Goal: Use online tool/utility: Use online tool/utility

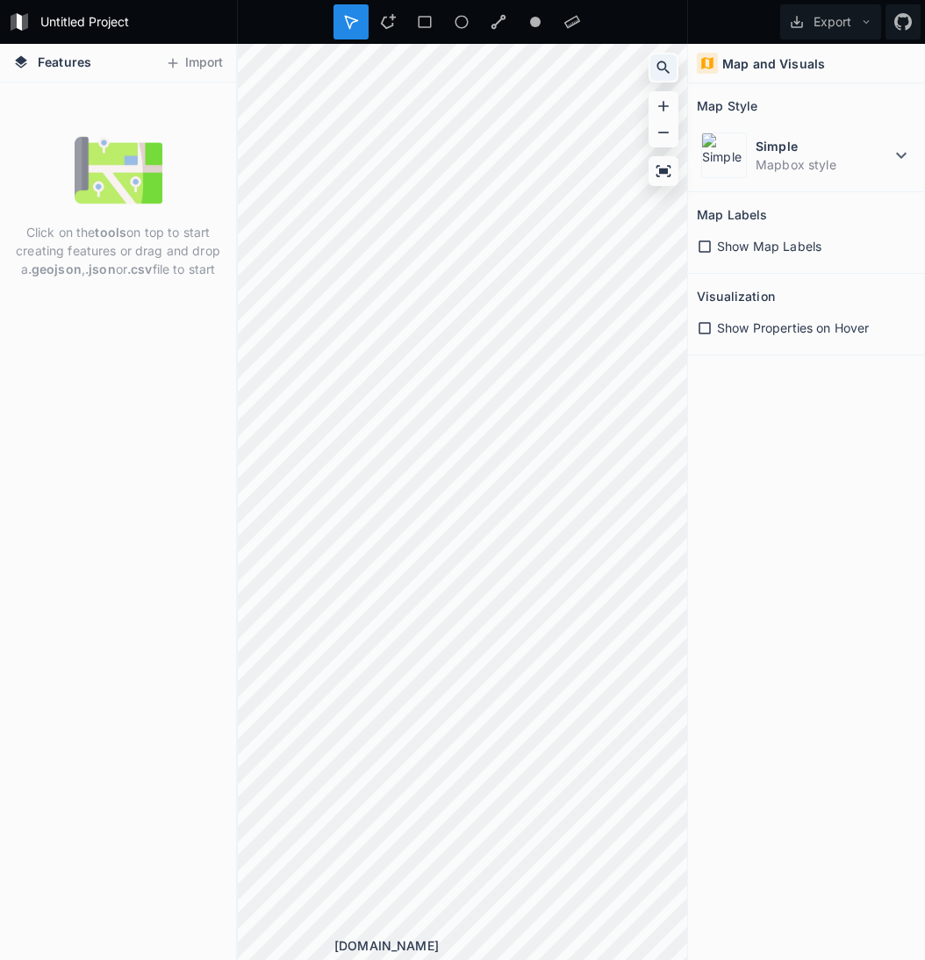
click at [670, 70] on icon at bounding box center [664, 68] width 18 height 18
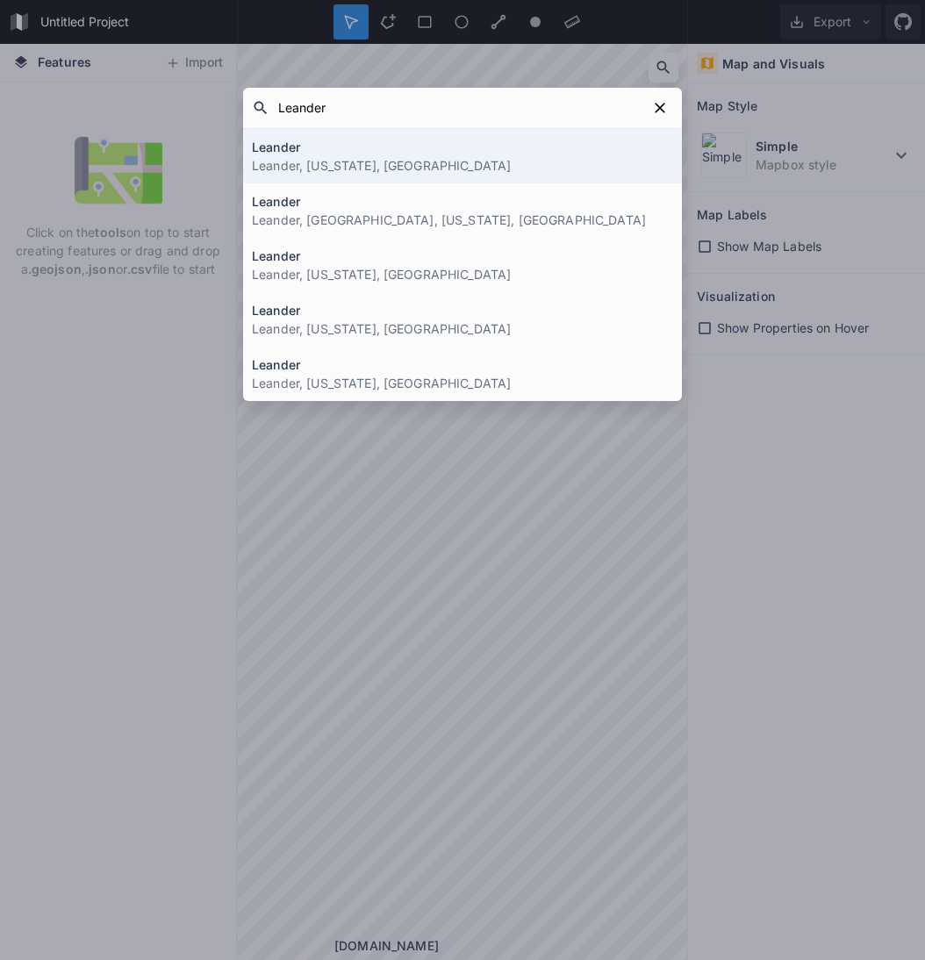
type input "Leander"
click at [406, 165] on p "Leander, [US_STATE], [GEOGRAPHIC_DATA]" at bounding box center [462, 165] width 421 height 18
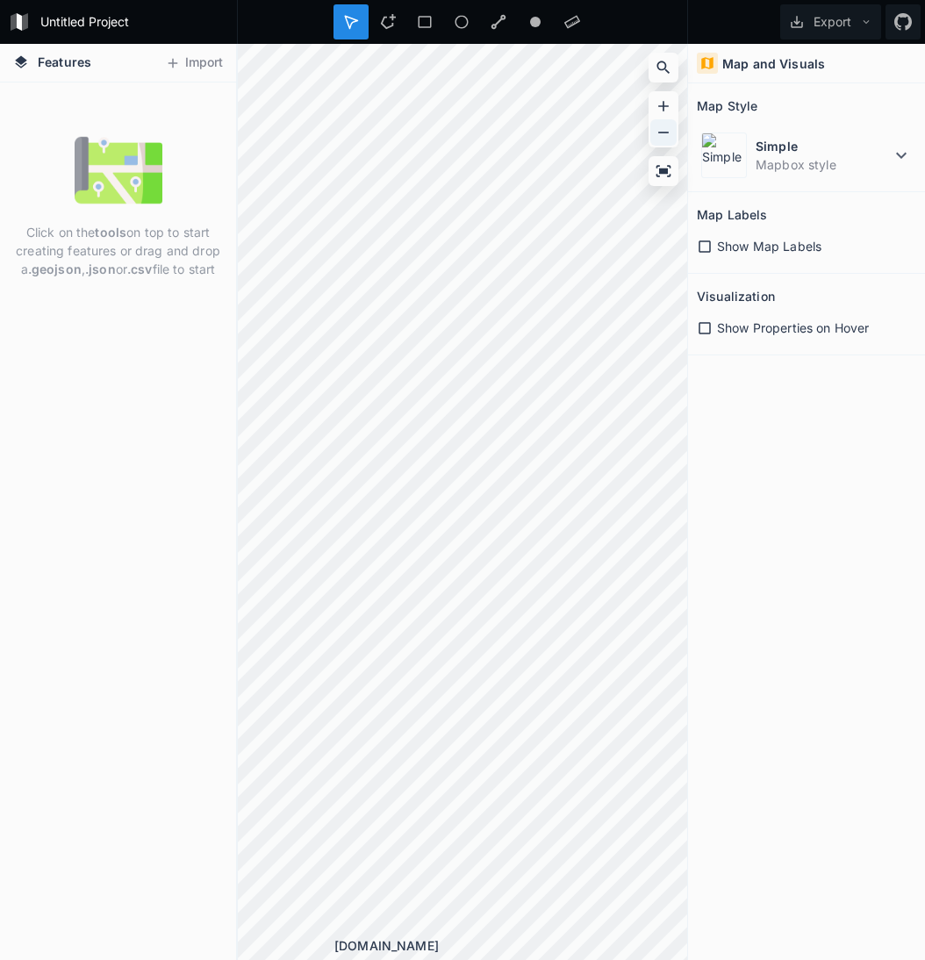
click at [665, 129] on icon at bounding box center [664, 133] width 18 height 18
click at [668, 107] on icon at bounding box center [664, 106] width 18 height 18
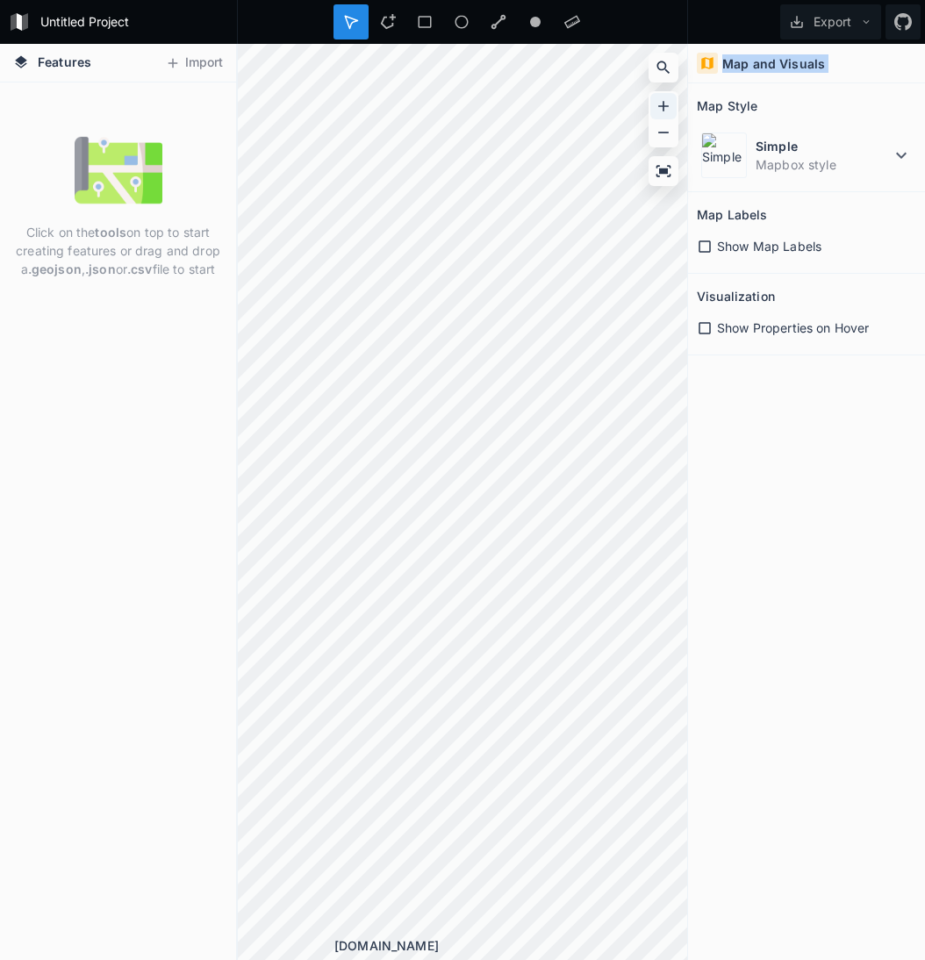
click at [668, 107] on icon at bounding box center [664, 106] width 18 height 18
click at [704, 249] on icon at bounding box center [705, 247] width 16 height 16
click at [705, 324] on icon at bounding box center [705, 328] width 16 height 16
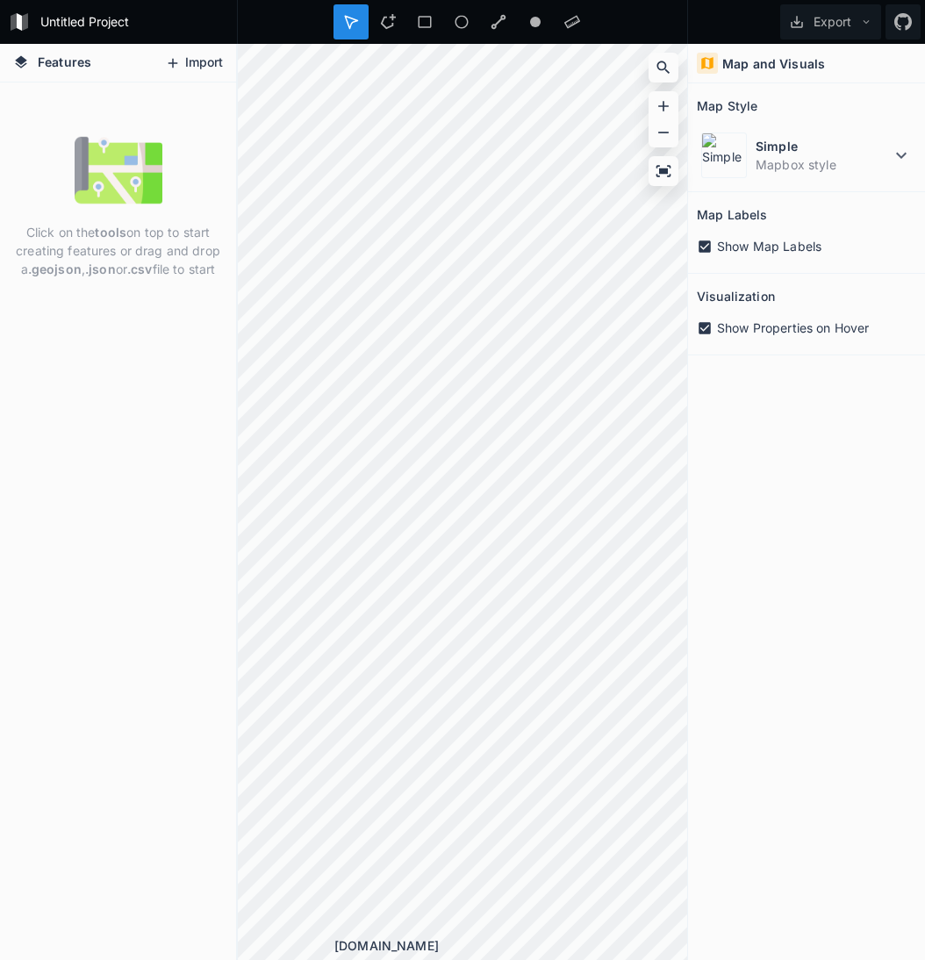
click at [186, 66] on button "Import" at bounding box center [193, 63] width 75 height 28
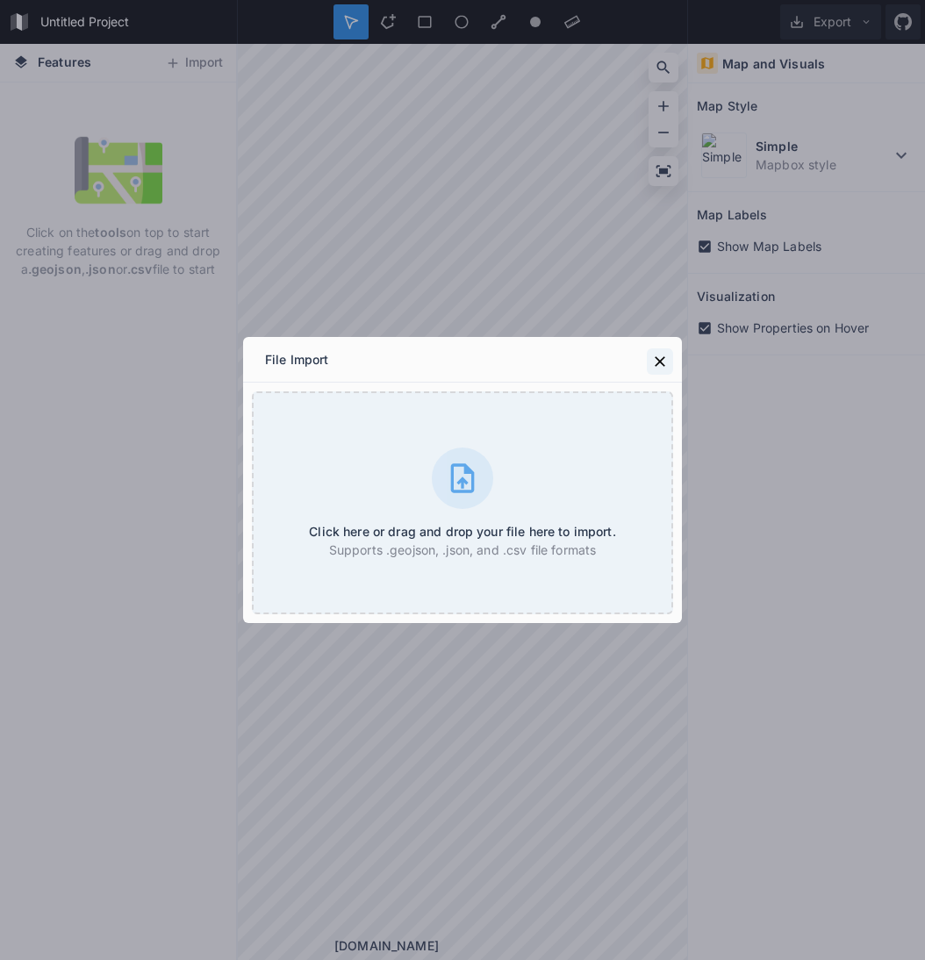
click at [658, 360] on icon at bounding box center [660, 361] width 11 height 11
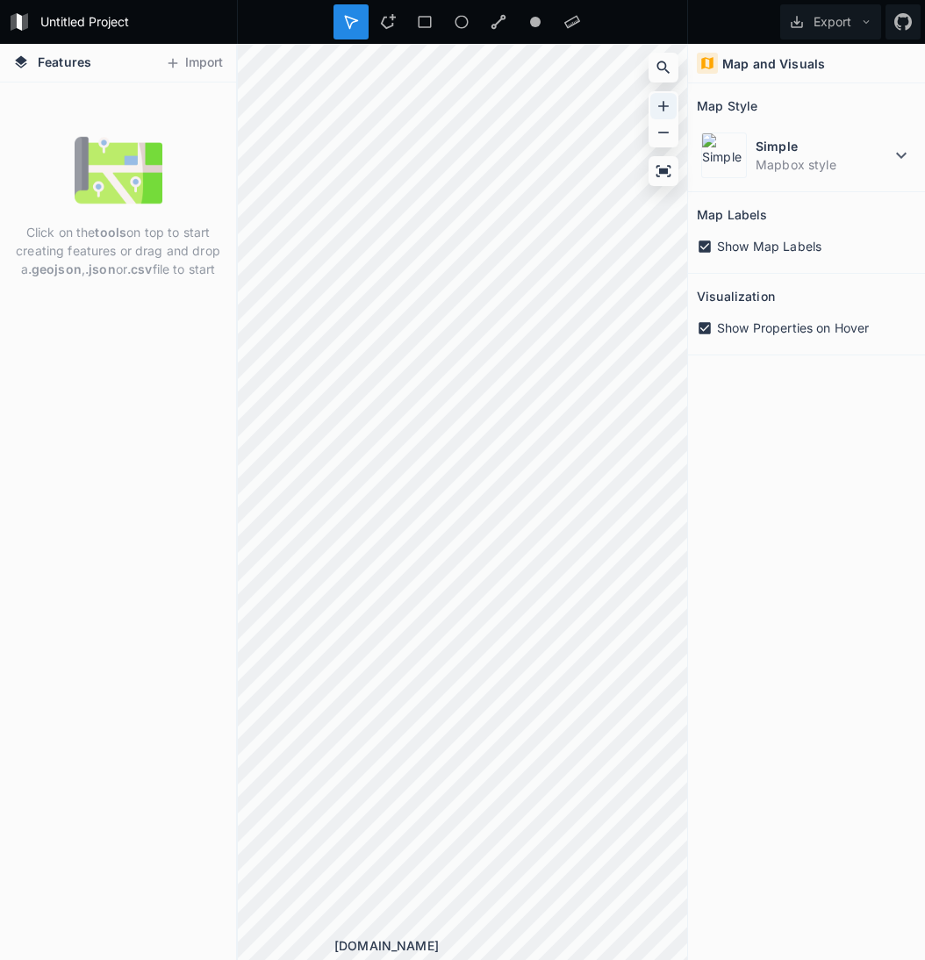
click at [663, 118] on div at bounding box center [663, 106] width 26 height 26
click at [662, 134] on icon at bounding box center [664, 133] width 18 height 18
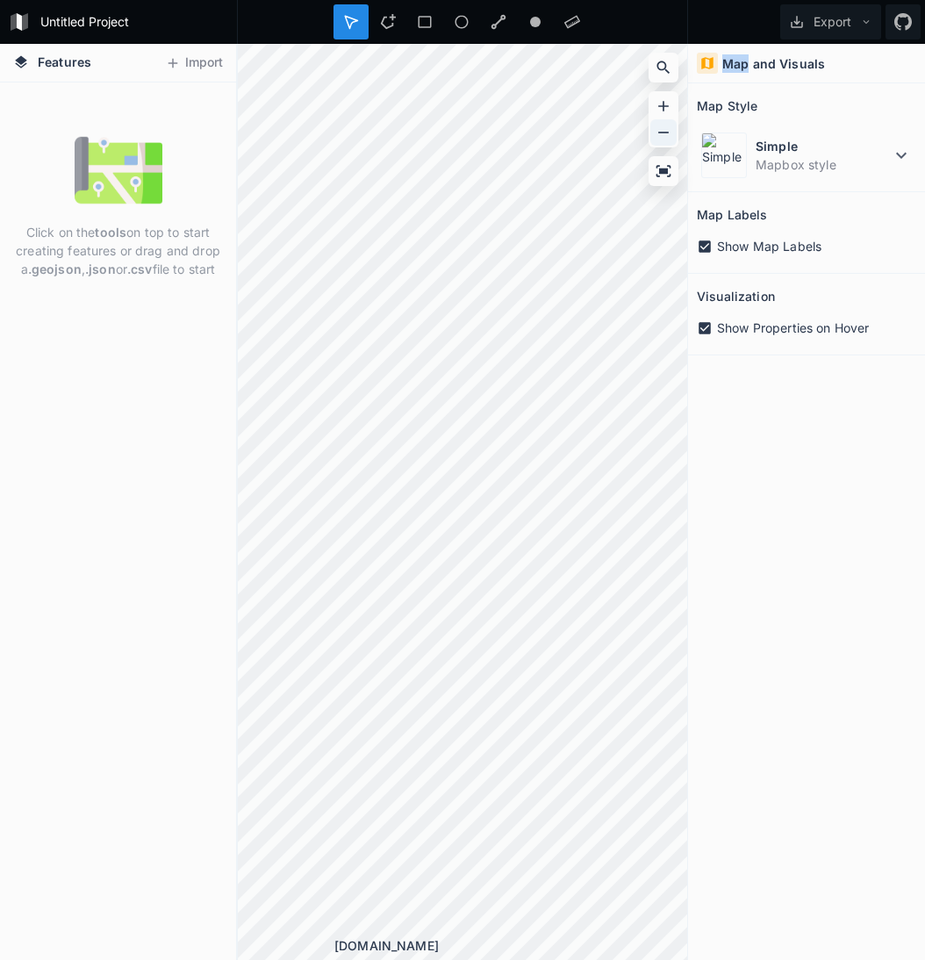
click at [662, 134] on icon at bounding box center [664, 133] width 18 height 18
click at [788, 169] on dd "Mapbox style" at bounding box center [823, 164] width 135 height 18
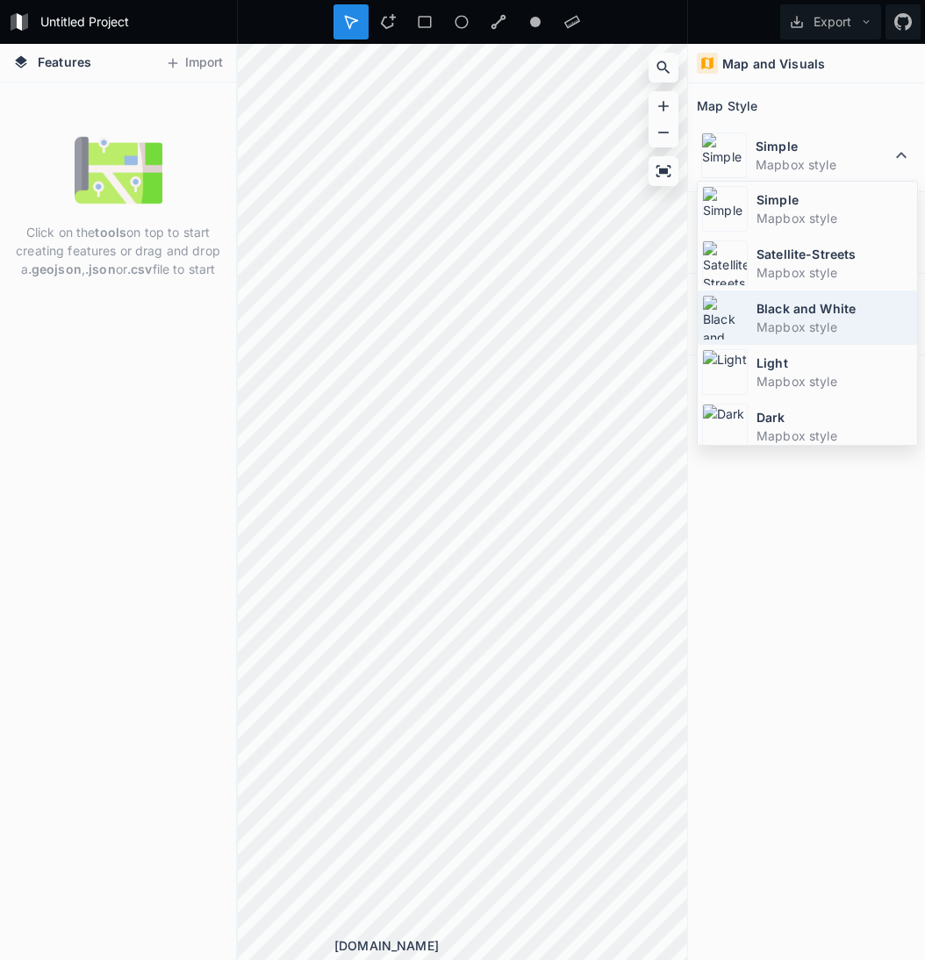
click at [736, 312] on img at bounding box center [725, 318] width 46 height 46
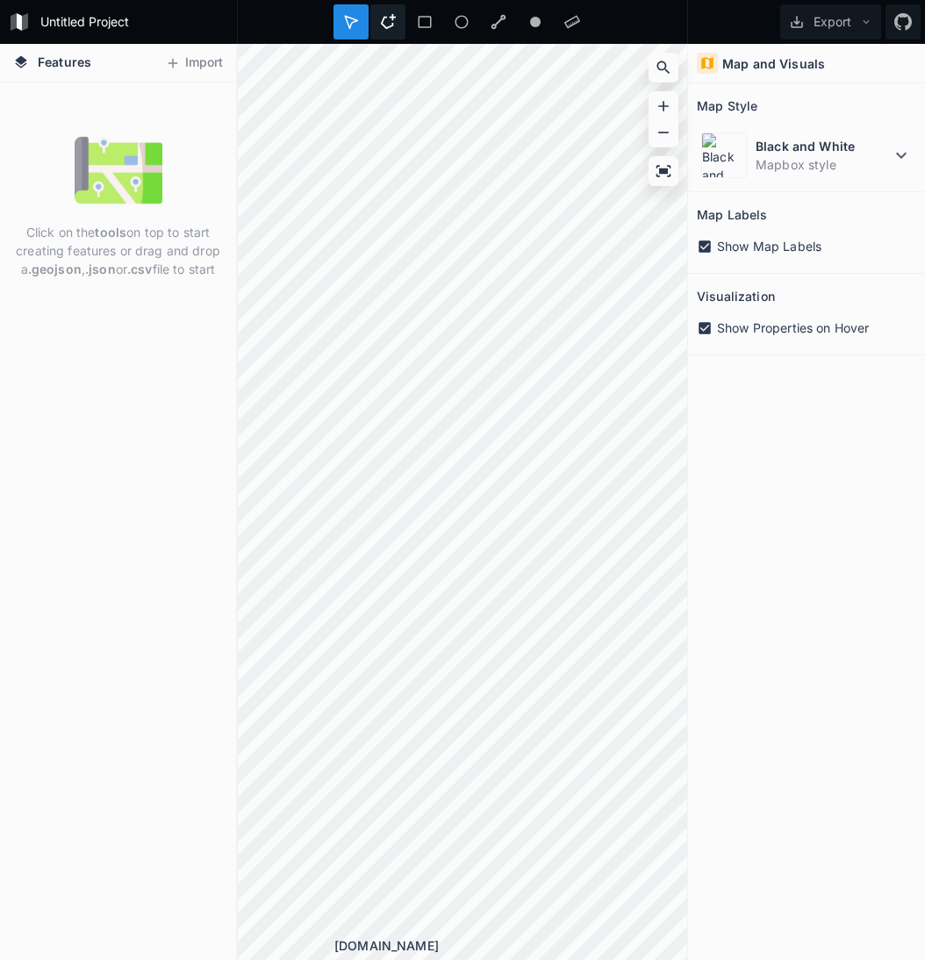
click at [391, 18] on icon at bounding box center [388, 22] width 16 height 16
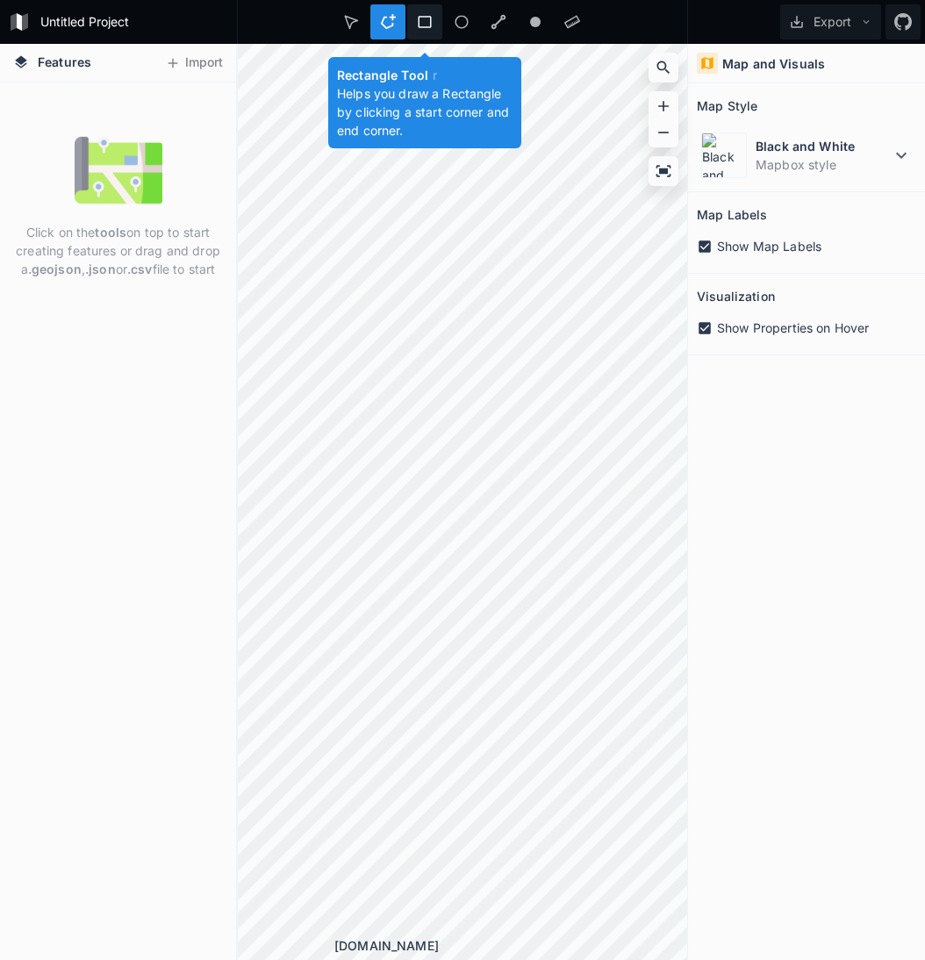
click at [433, 20] on div at bounding box center [424, 21] width 35 height 35
